Goal: Transaction & Acquisition: Purchase product/service

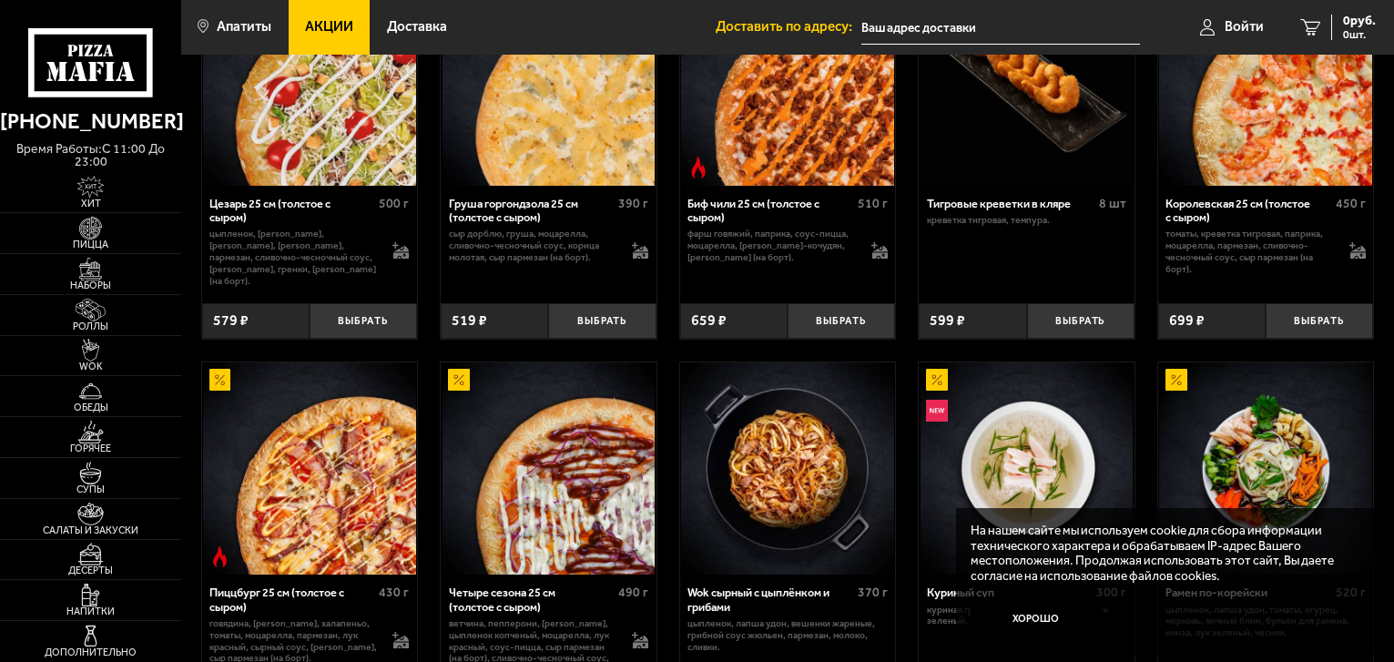
scroll to position [273, 0]
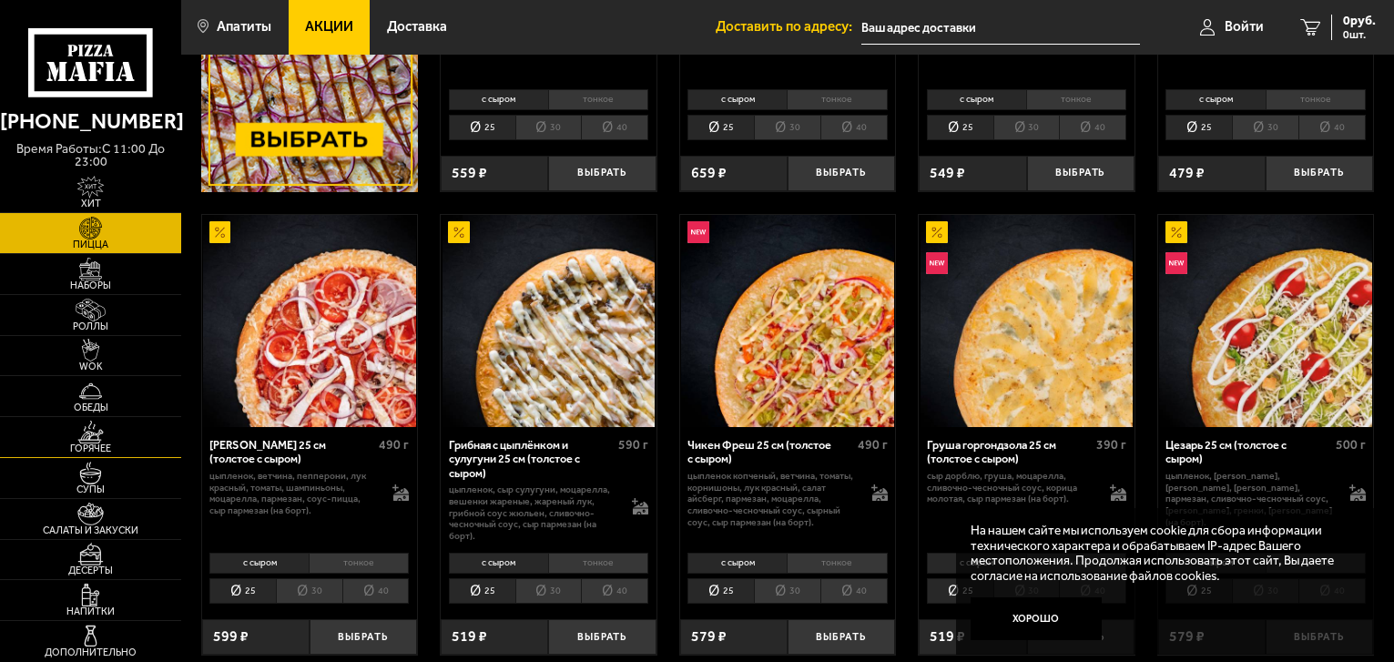
scroll to position [455, 0]
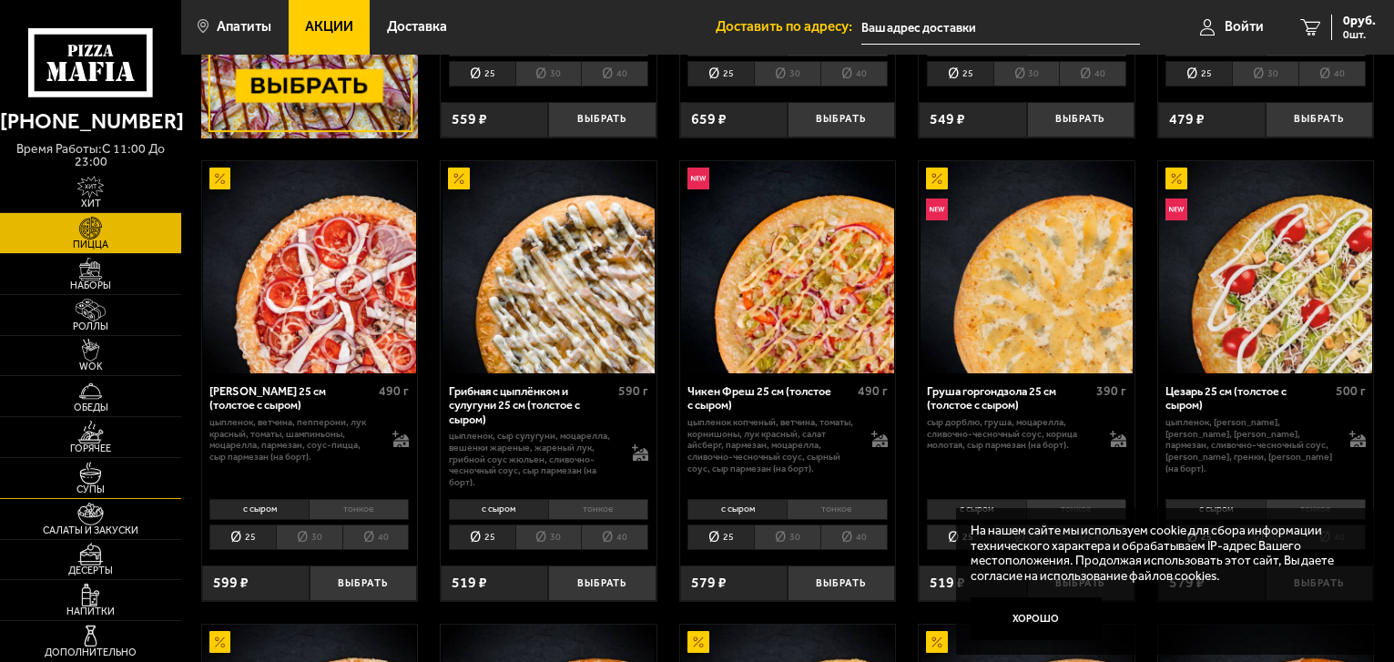
click at [106, 481] on img at bounding box center [91, 473] width 56 height 23
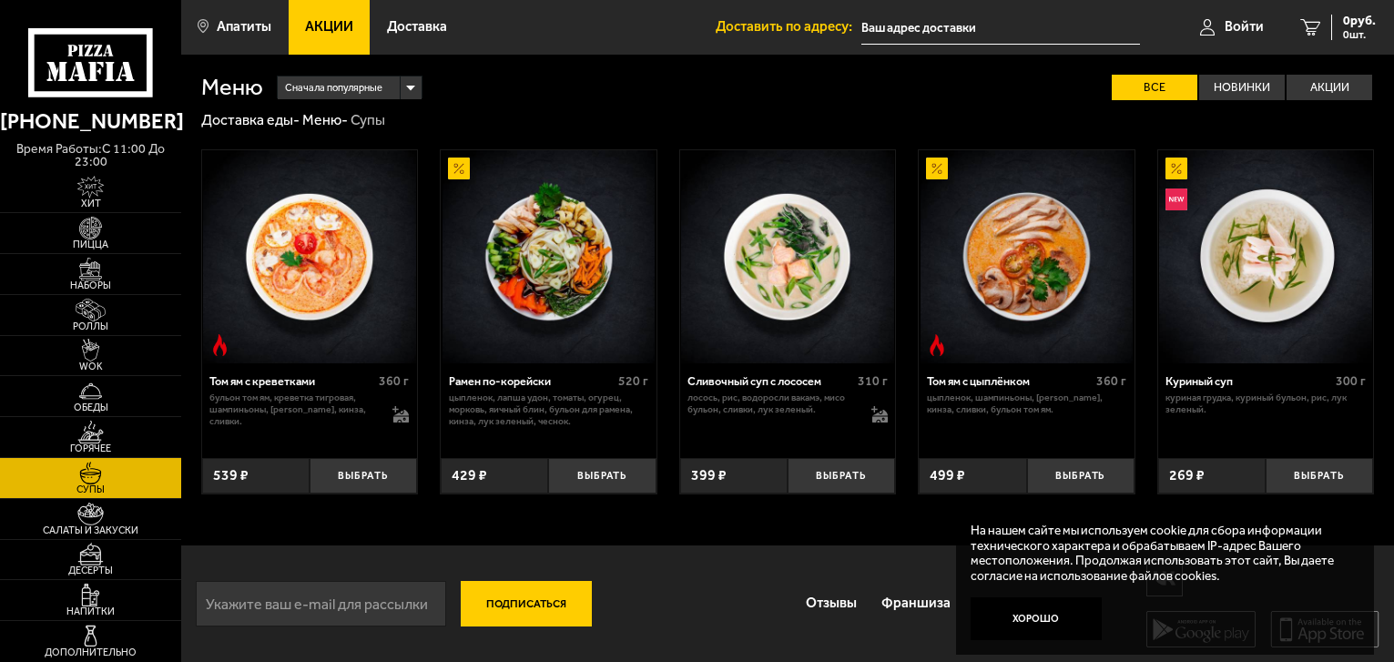
scroll to position [1, 0]
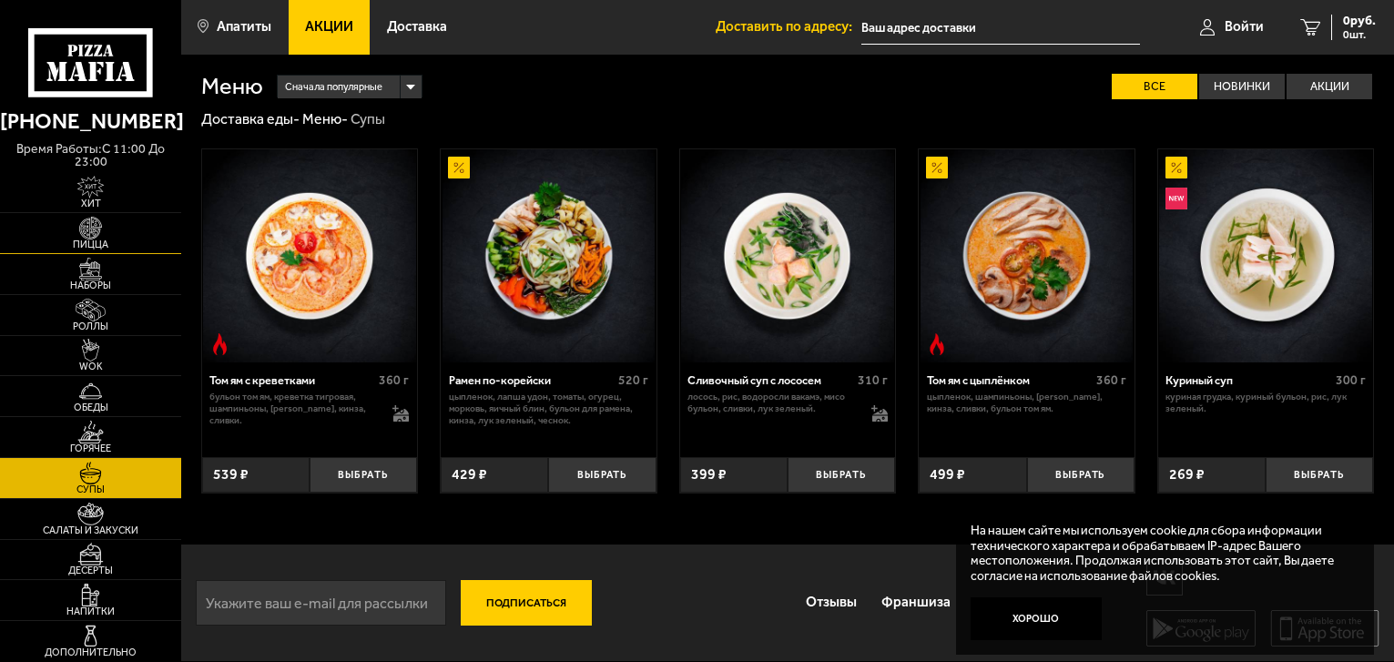
click at [102, 231] on img at bounding box center [91, 228] width 56 height 23
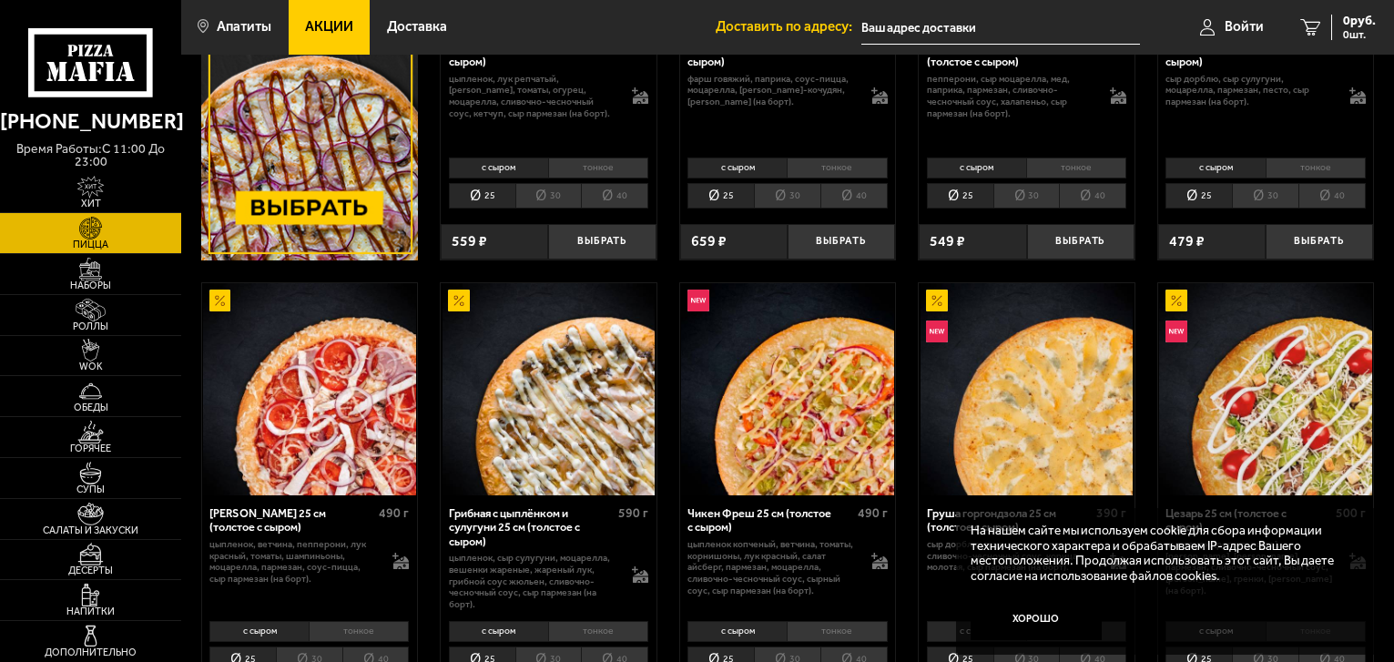
scroll to position [364, 0]
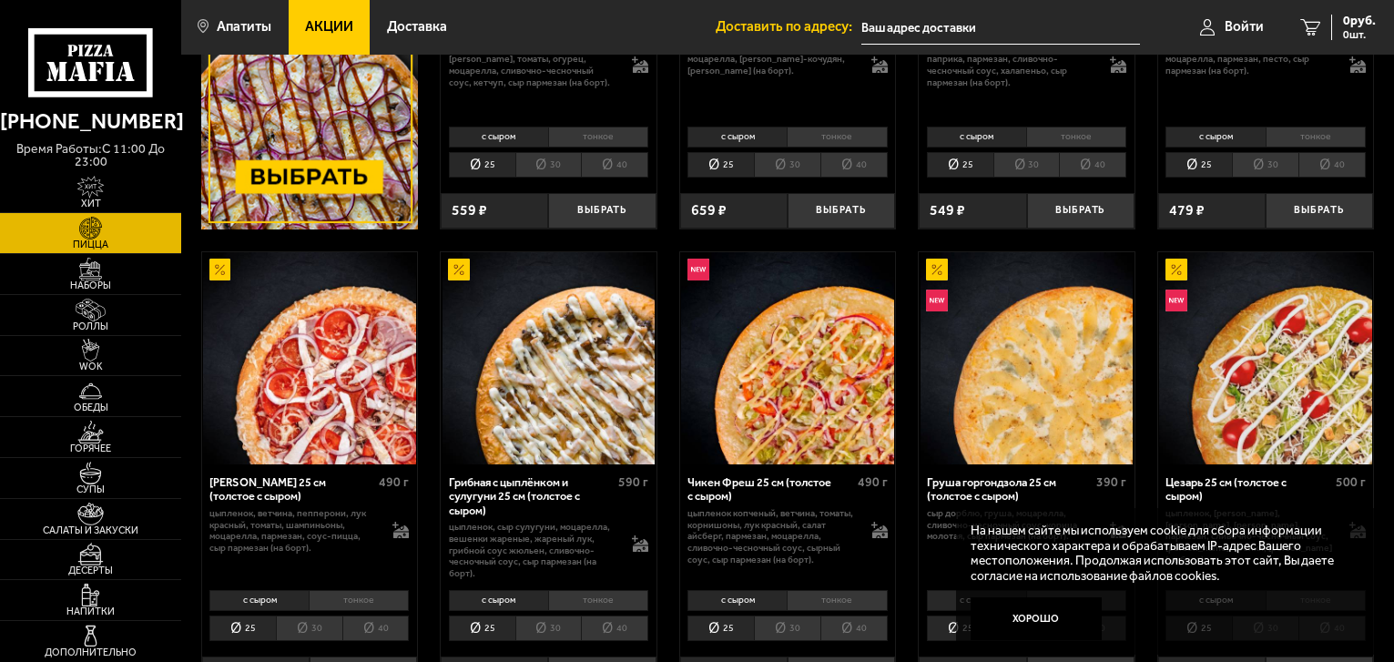
click at [363, 599] on li "тонкое" at bounding box center [359, 600] width 100 height 21
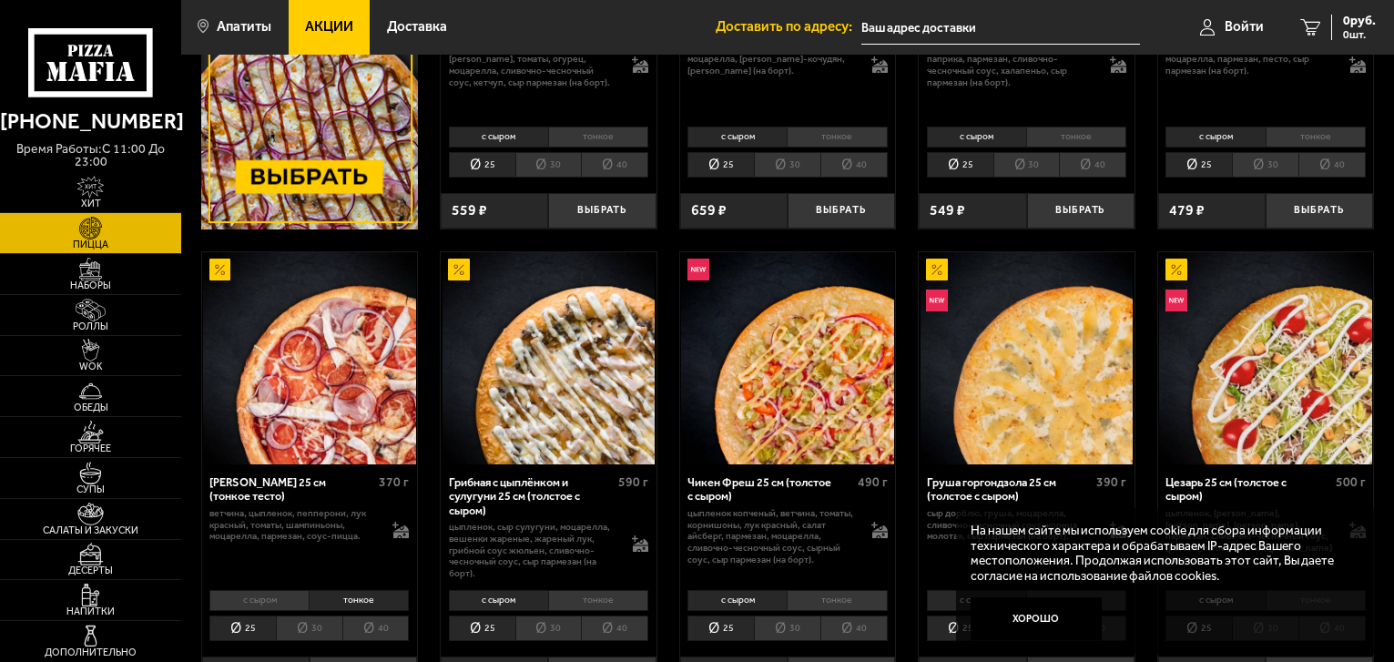
click at [270, 603] on li "с сыром" at bounding box center [258, 600] width 99 height 21
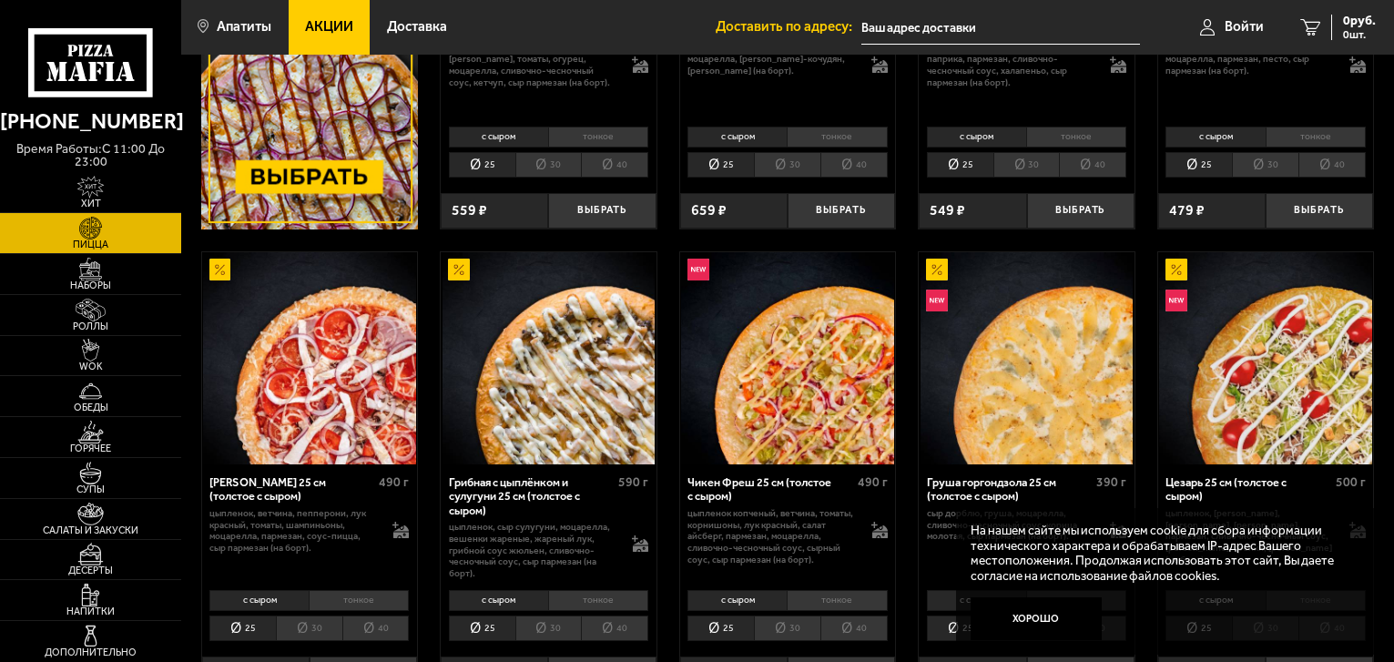
click at [582, 138] on li "тонкое" at bounding box center [598, 137] width 100 height 21
click at [505, 135] on li "с сыром" at bounding box center [498, 137] width 99 height 21
click at [600, 138] on li "тонкое" at bounding box center [598, 137] width 100 height 21
click at [494, 136] on li "с сыром" at bounding box center [498, 137] width 99 height 21
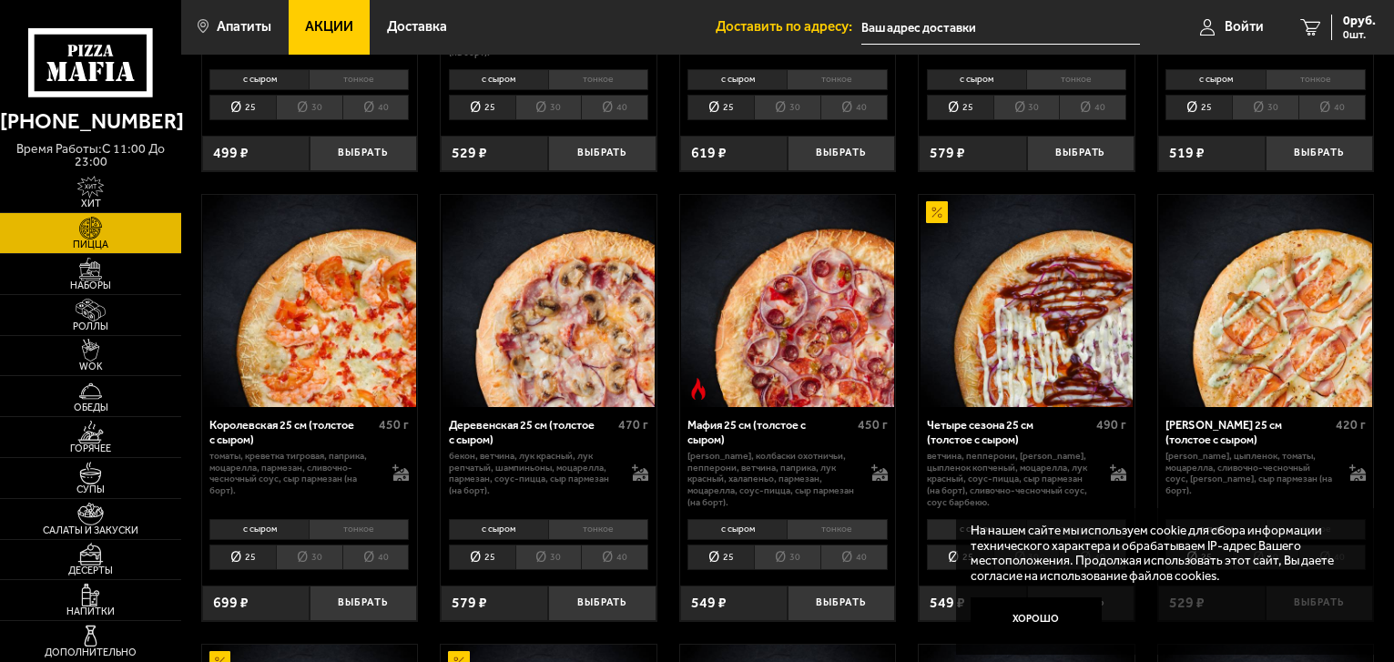
scroll to position [1366, 0]
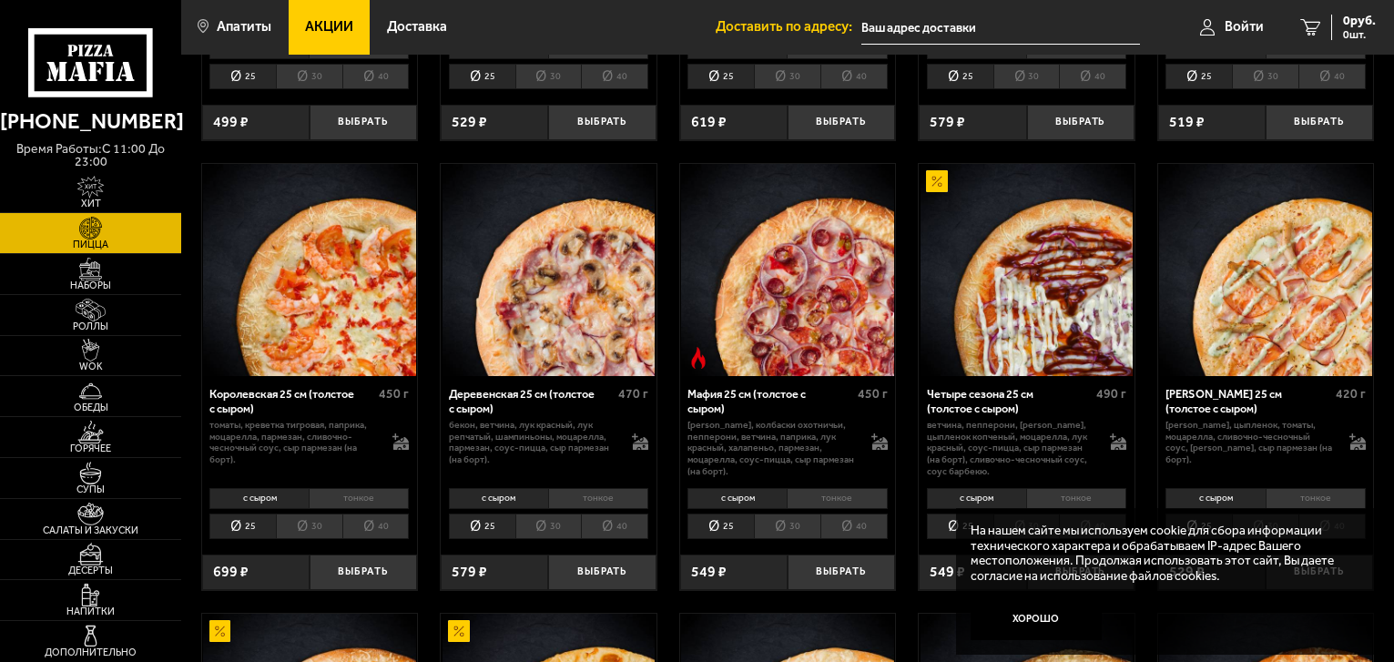
click at [365, 505] on li "тонкое" at bounding box center [359, 498] width 100 height 21
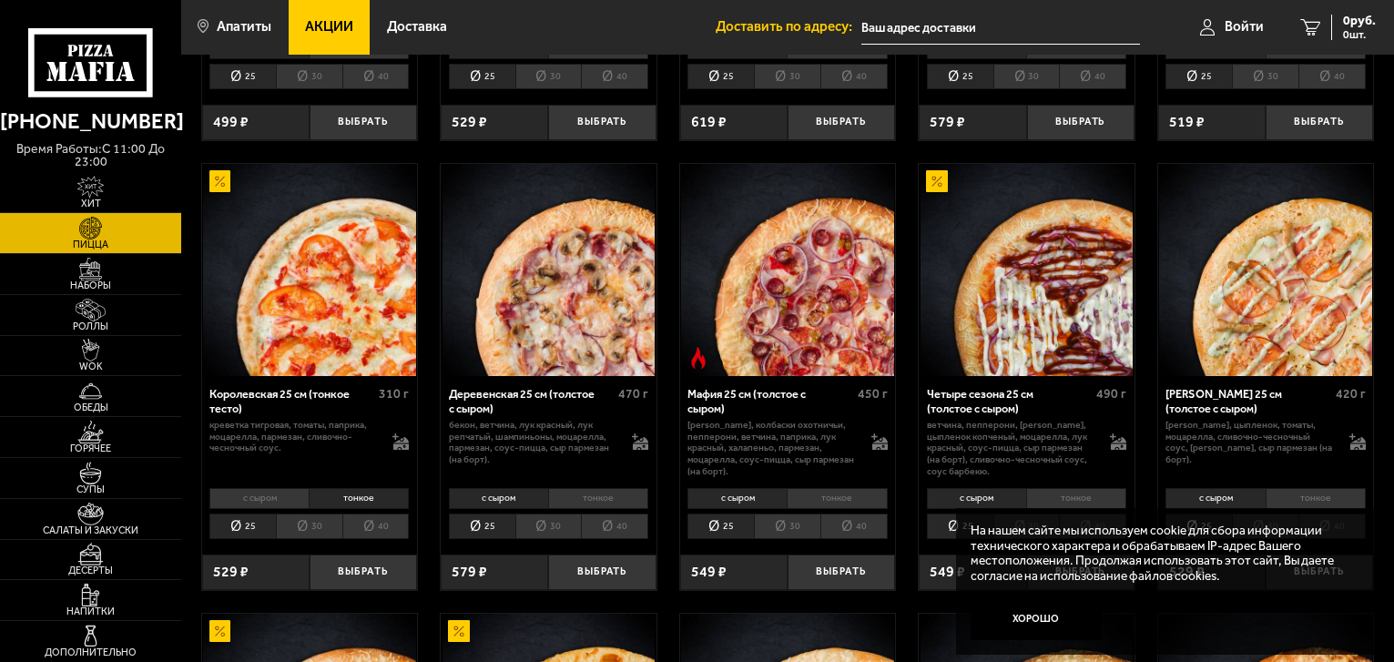
click at [260, 498] on li "с сыром" at bounding box center [258, 498] width 99 height 21
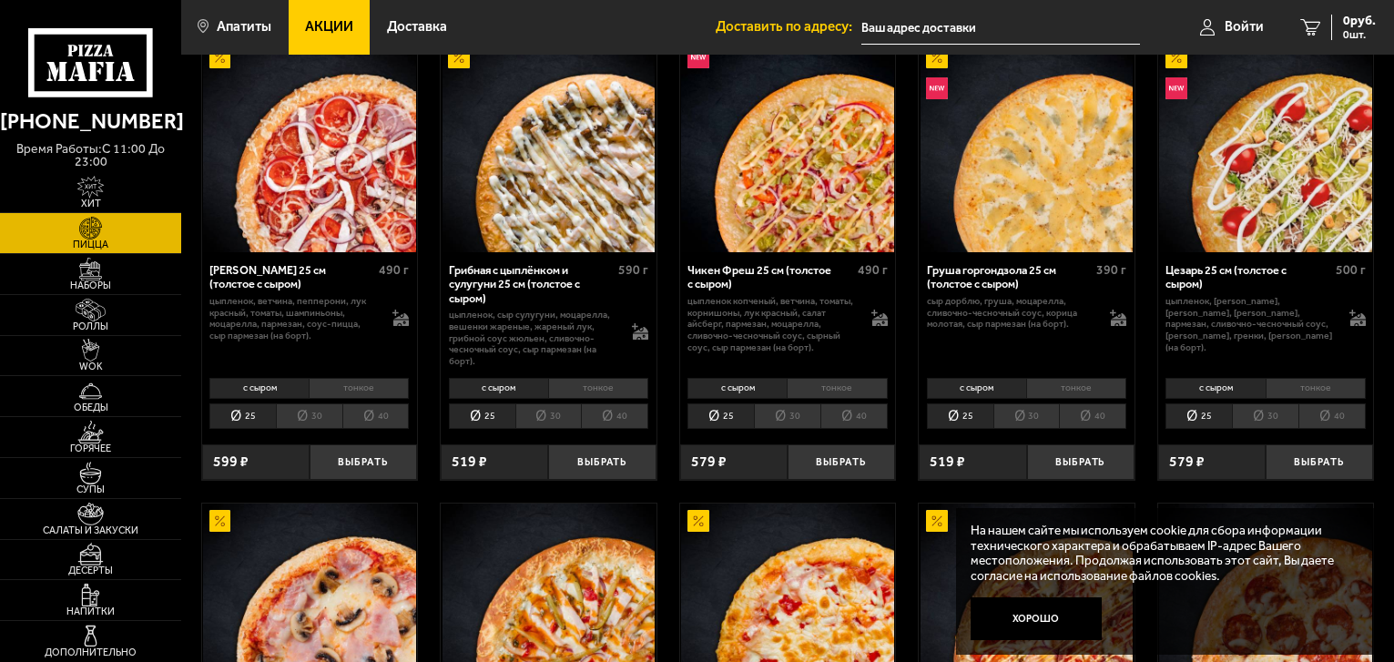
scroll to position [546, 0]
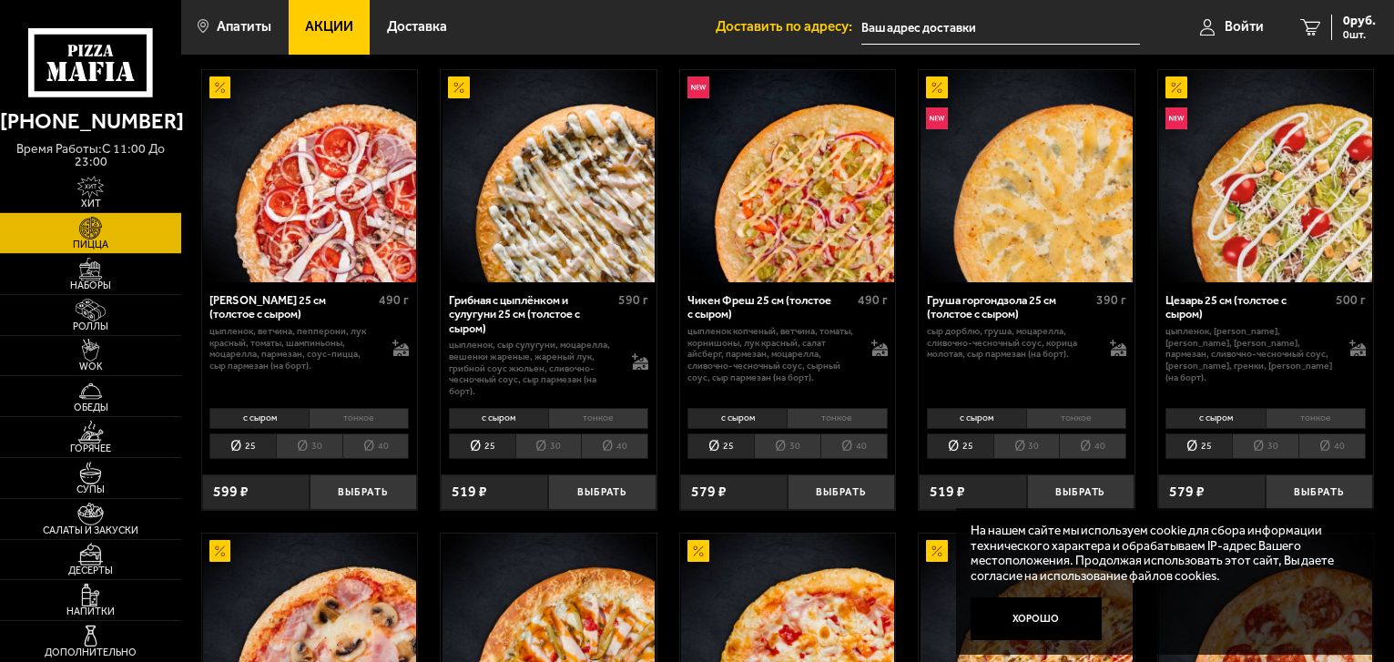
click at [597, 416] on li "тонкое" at bounding box center [598, 418] width 100 height 21
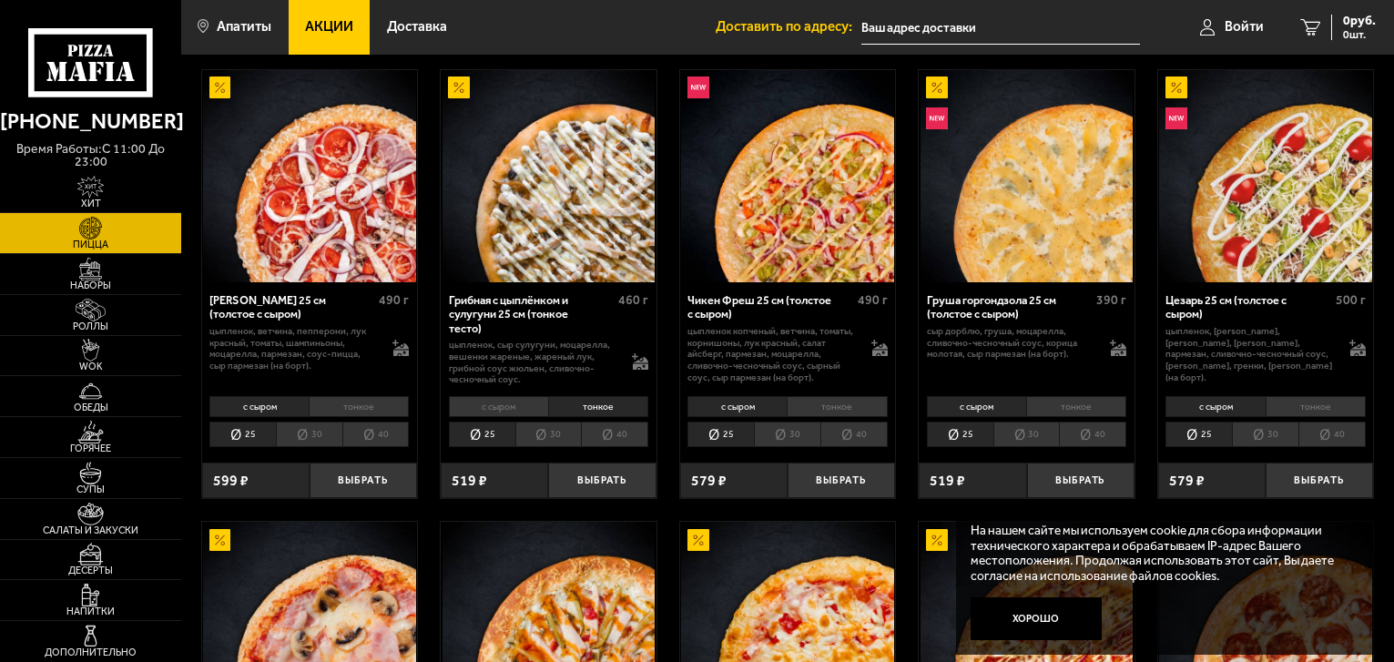
click at [501, 405] on li "с сыром" at bounding box center [498, 406] width 99 height 21
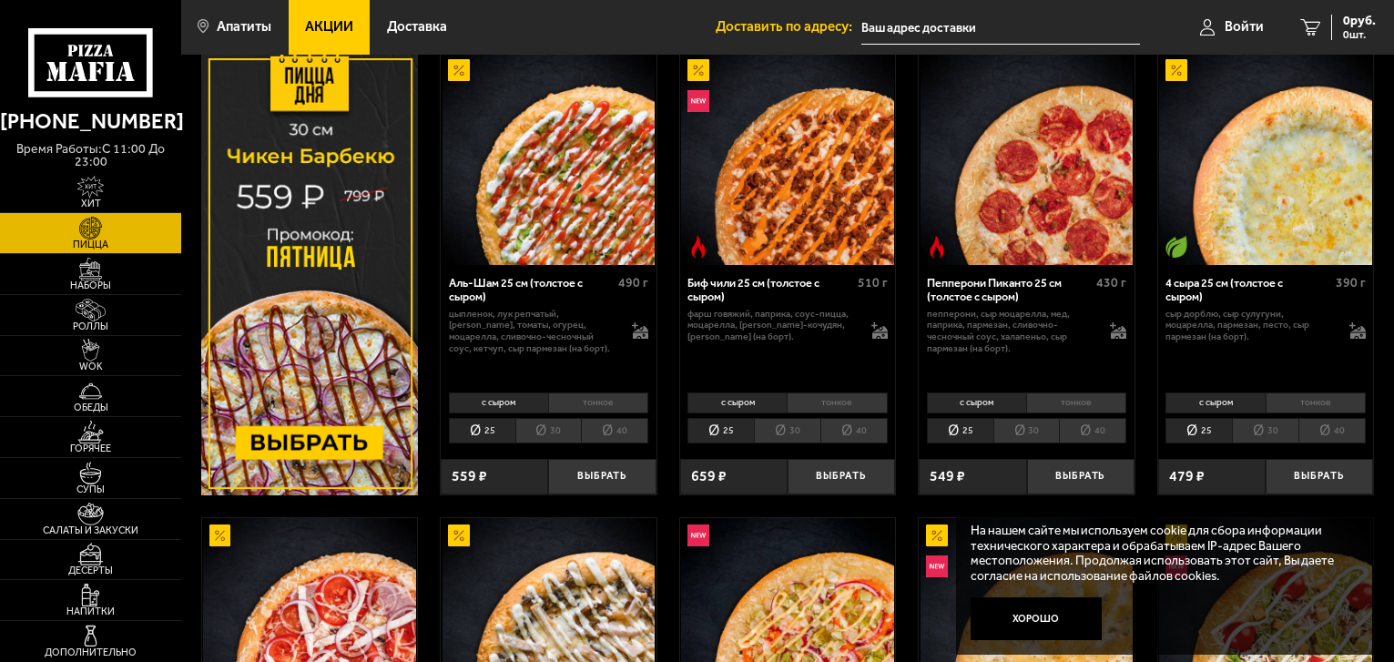
scroll to position [80, 0]
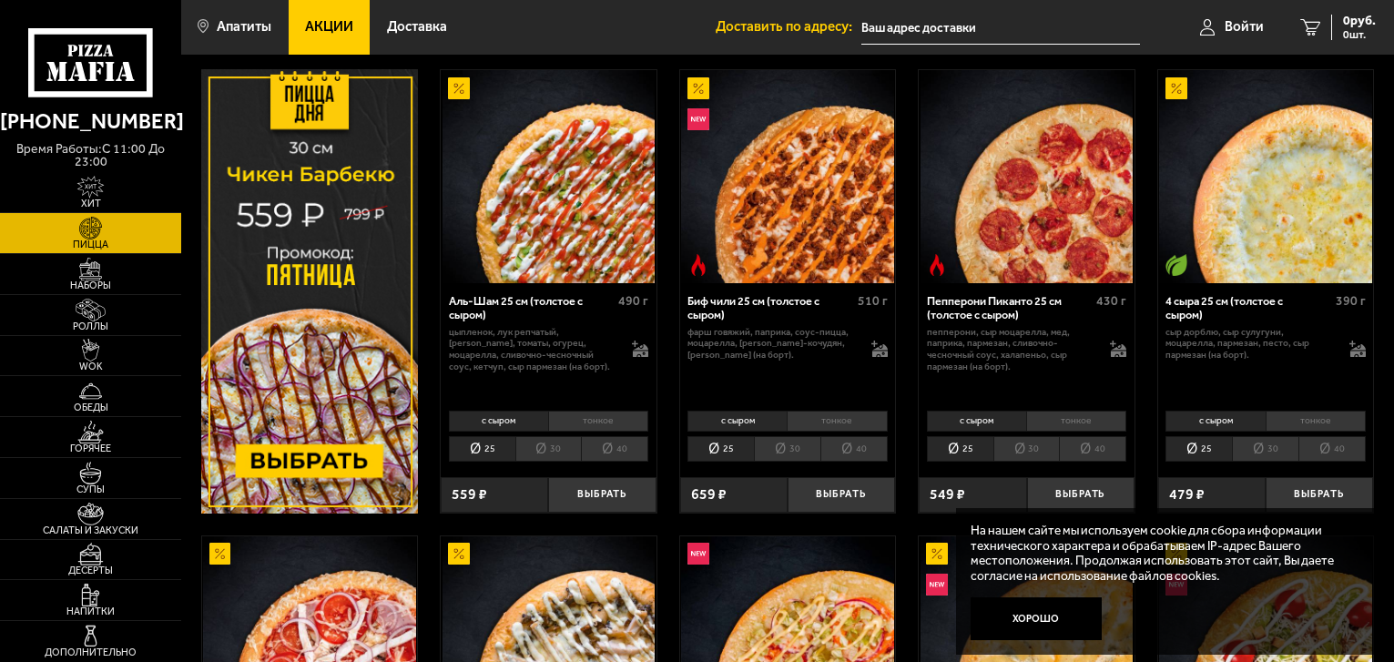
click at [1312, 421] on li "тонкое" at bounding box center [1316, 421] width 100 height 21
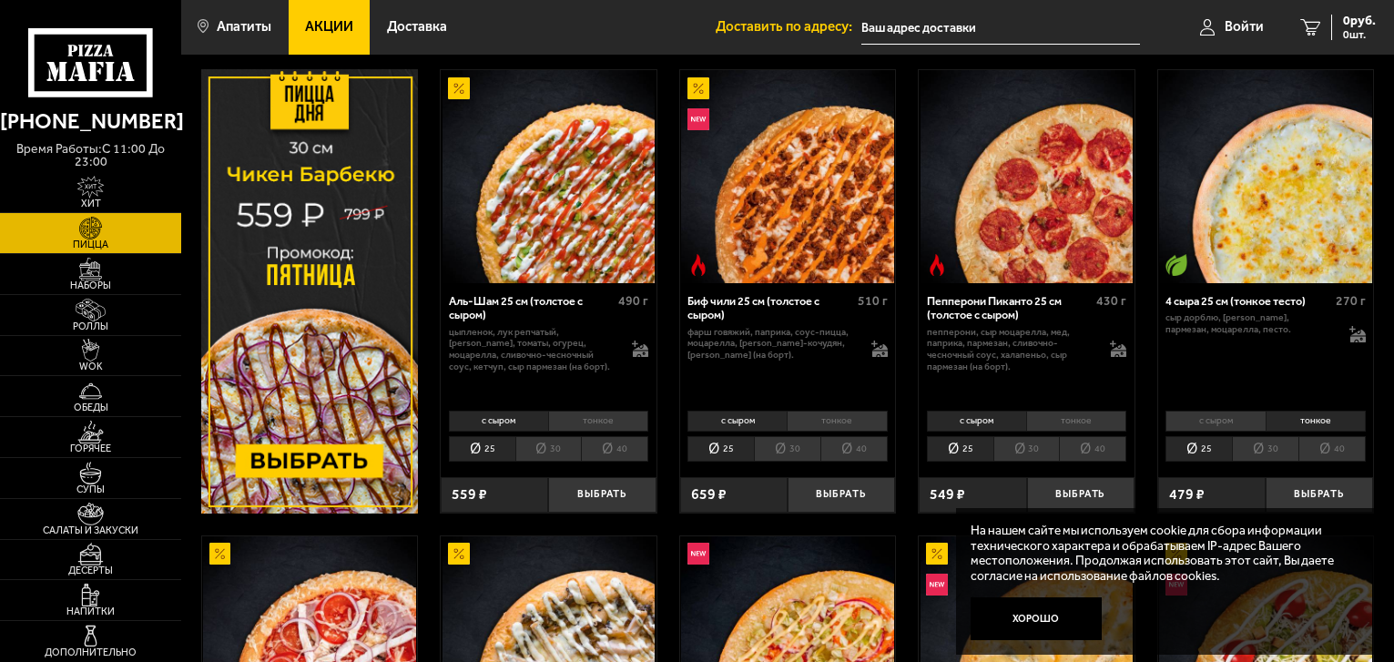
click at [1220, 422] on li "с сыром" at bounding box center [1215, 421] width 99 height 21
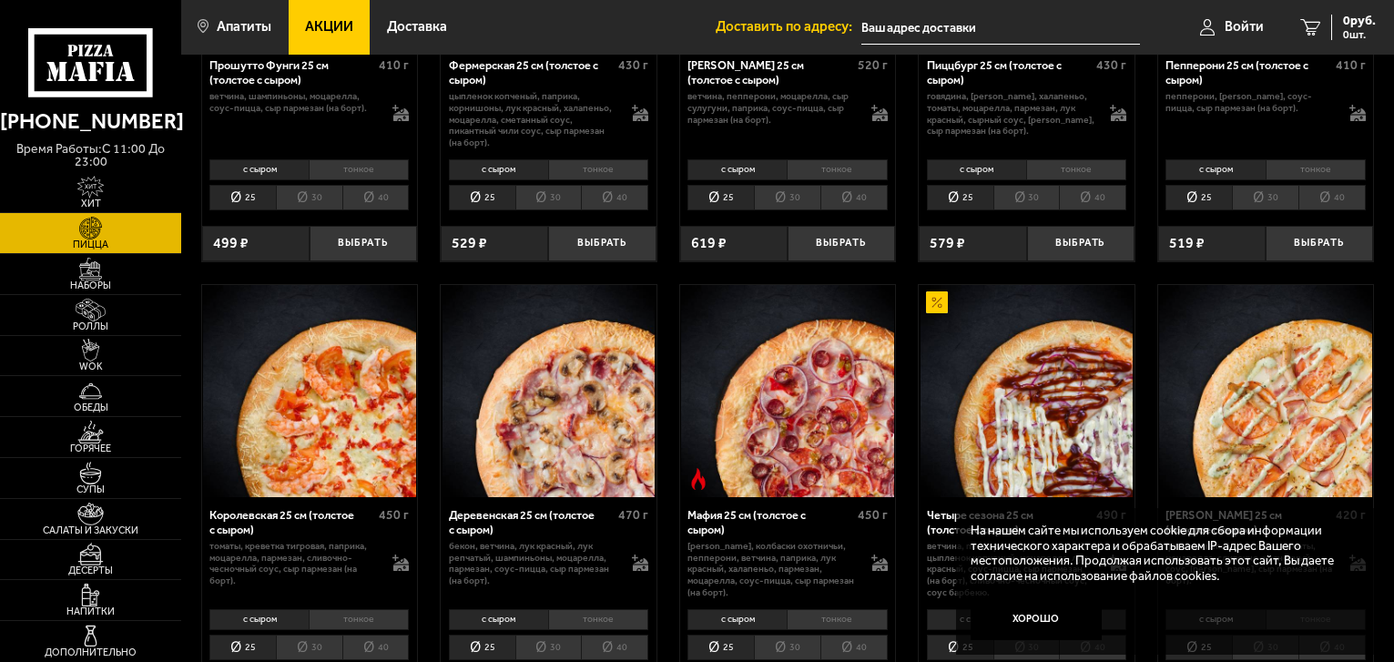
scroll to position [1264, 0]
